Goal: Information Seeking & Learning: Learn about a topic

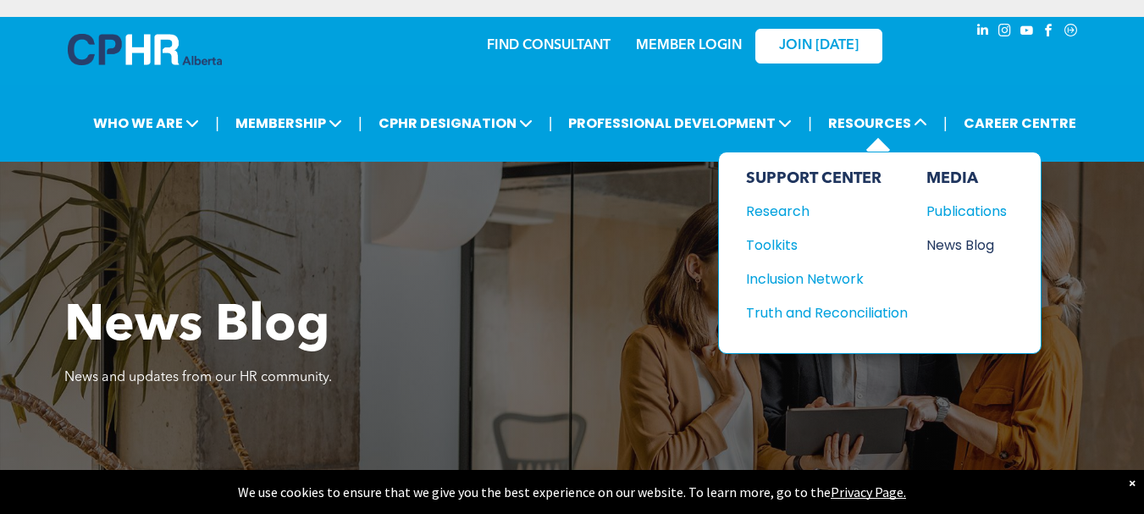
click at [961, 248] on div "News Blog" at bounding box center [962, 245] width 73 height 21
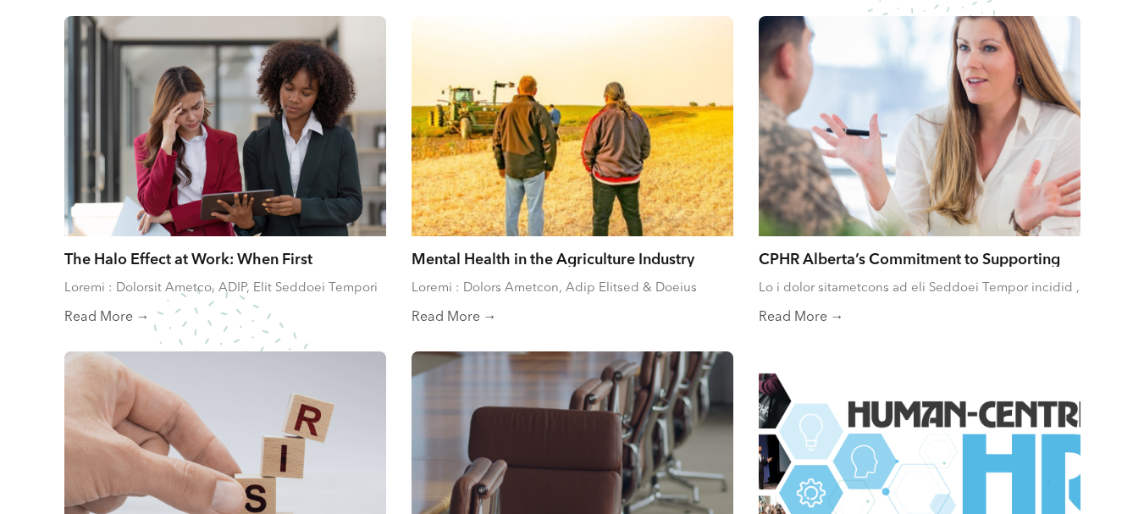
scroll to position [593, 0]
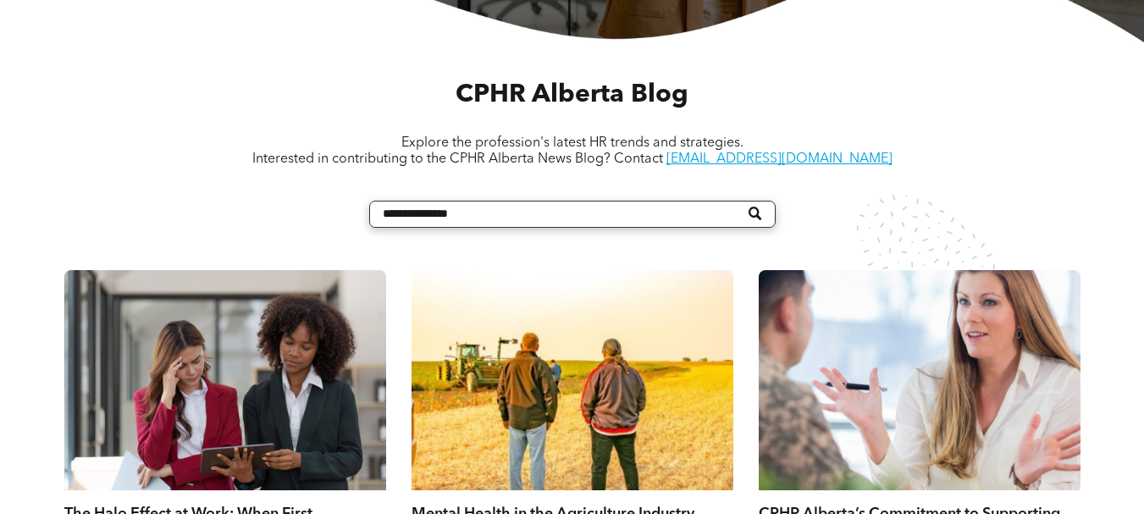
click at [528, 220] on input "Search" at bounding box center [572, 214] width 406 height 27
type input "******"
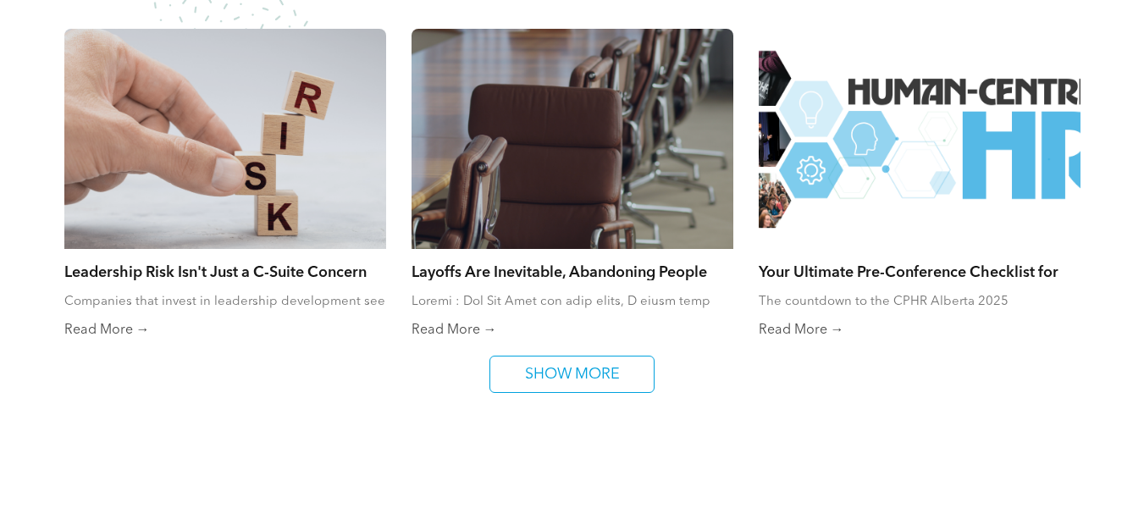
scroll to position [1185, 0]
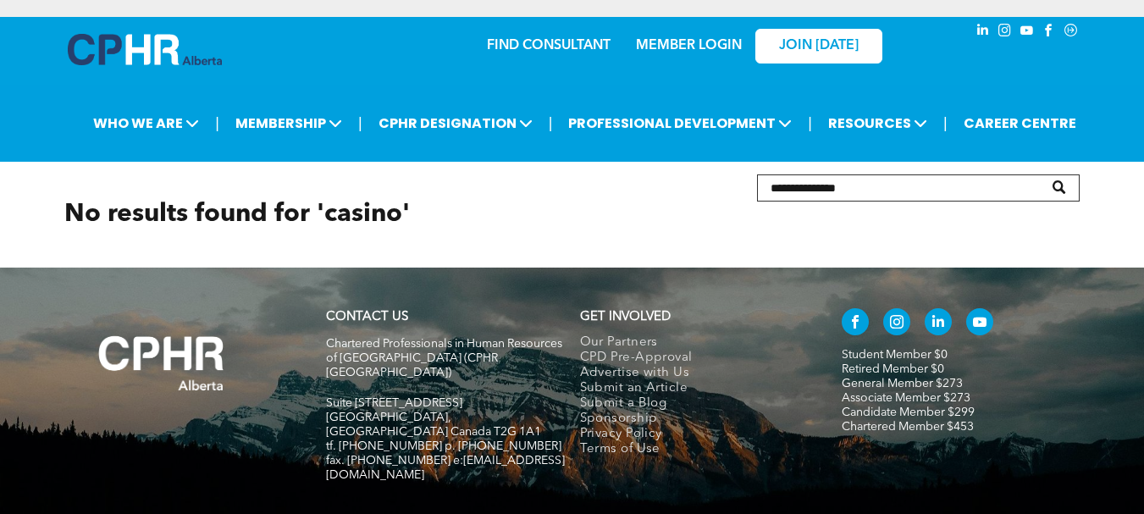
scroll to position [80, 0]
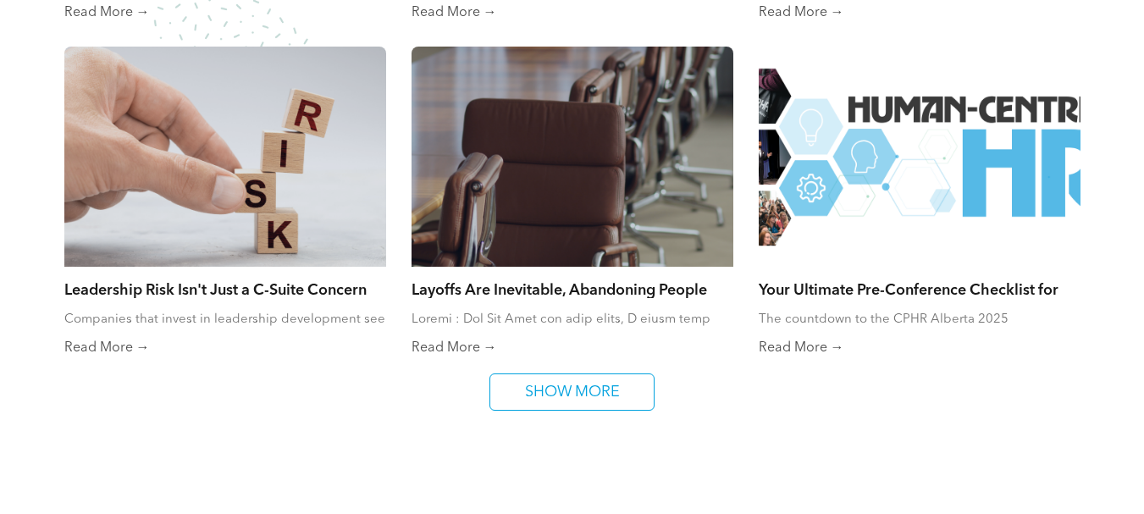
scroll to position [1185, 0]
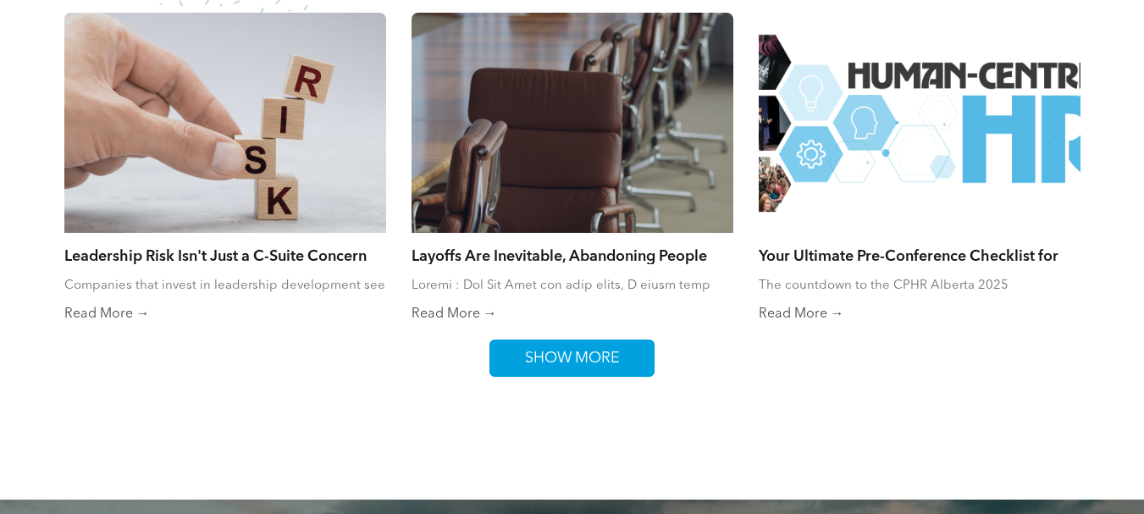
click at [572, 366] on span "SHOW MORE" at bounding box center [572, 358] width 107 height 36
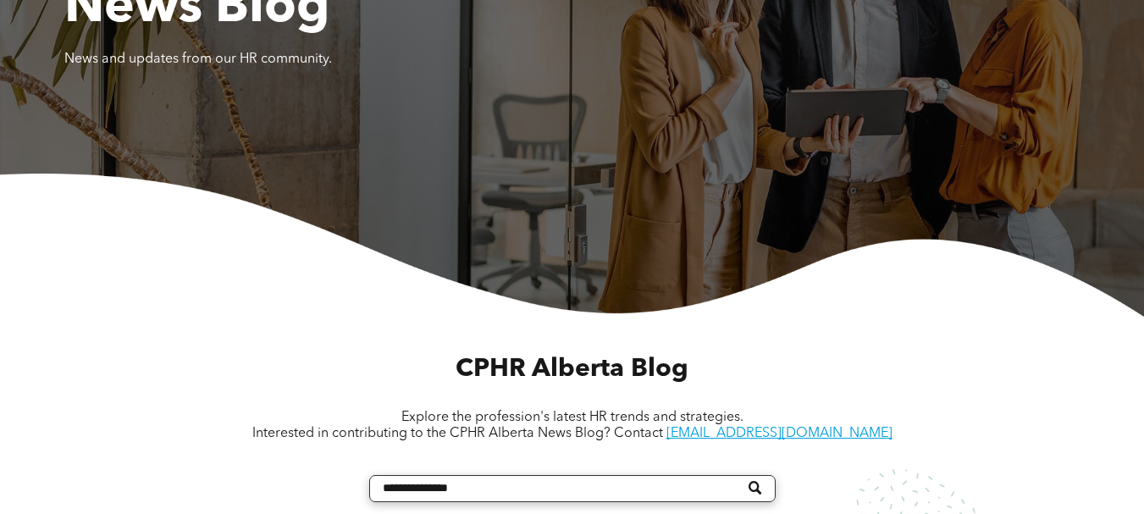
scroll to position [85, 0]
